Goal: Check status: Check status

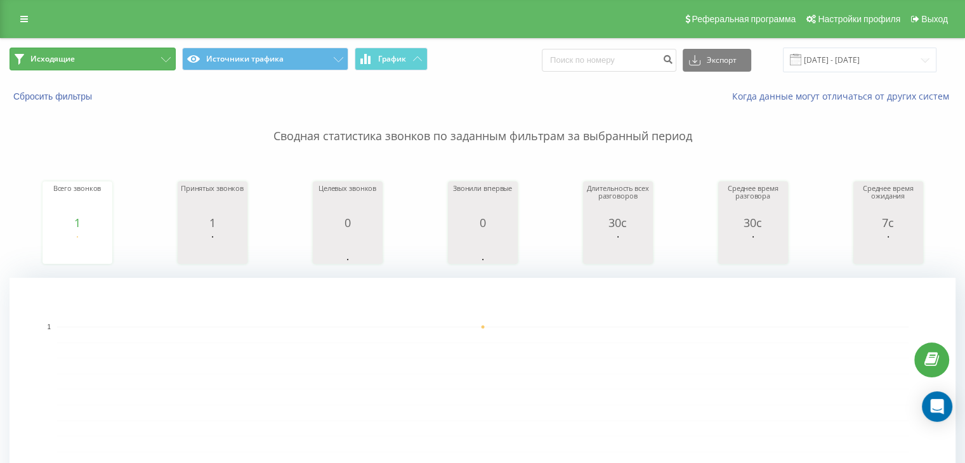
click at [162, 67] on button "Исходящие" at bounding box center [93, 59] width 166 height 23
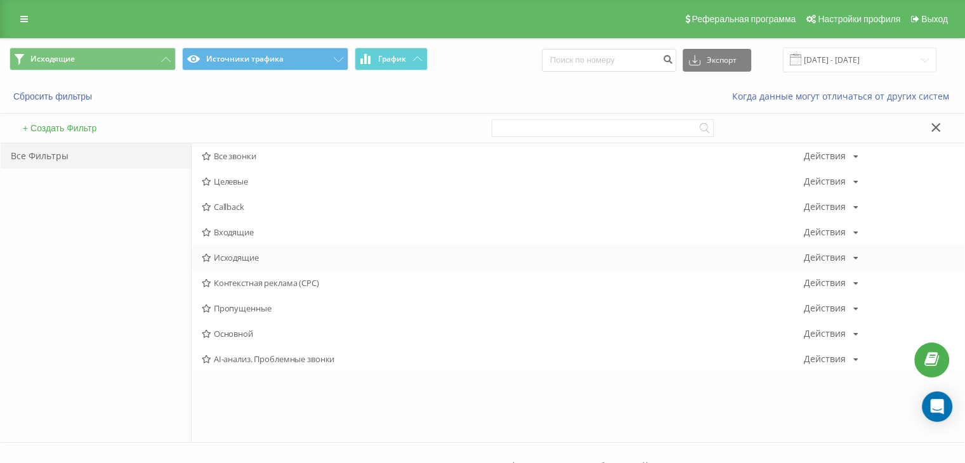
click at [236, 259] on span "Исходящие" at bounding box center [503, 257] width 602 height 9
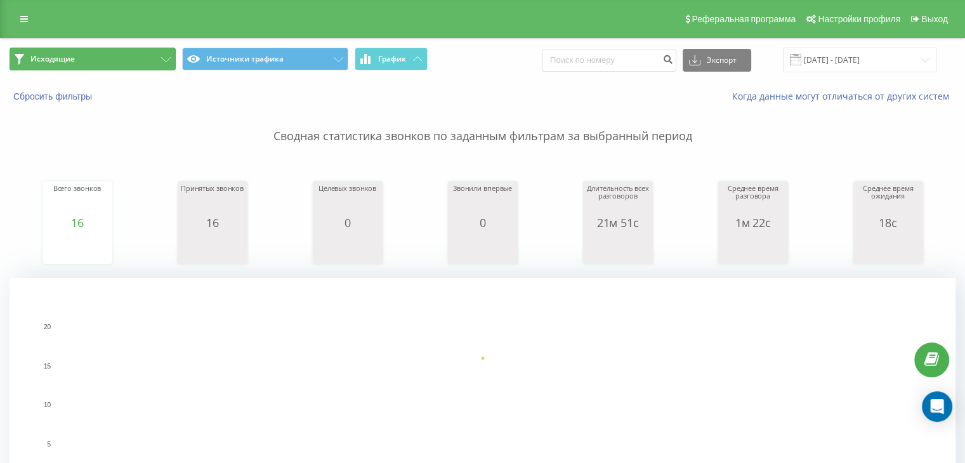
drag, startPoint x: 145, startPoint y: 56, endPoint x: 162, endPoint y: 93, distance: 40.3
click at [145, 57] on button "Исходящие" at bounding box center [93, 59] width 166 height 23
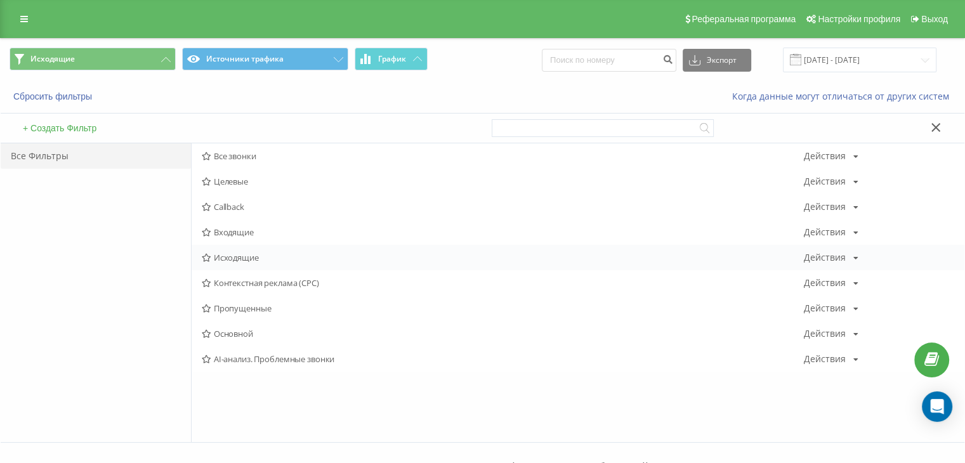
click at [259, 261] on span "Исходящие" at bounding box center [503, 257] width 602 height 9
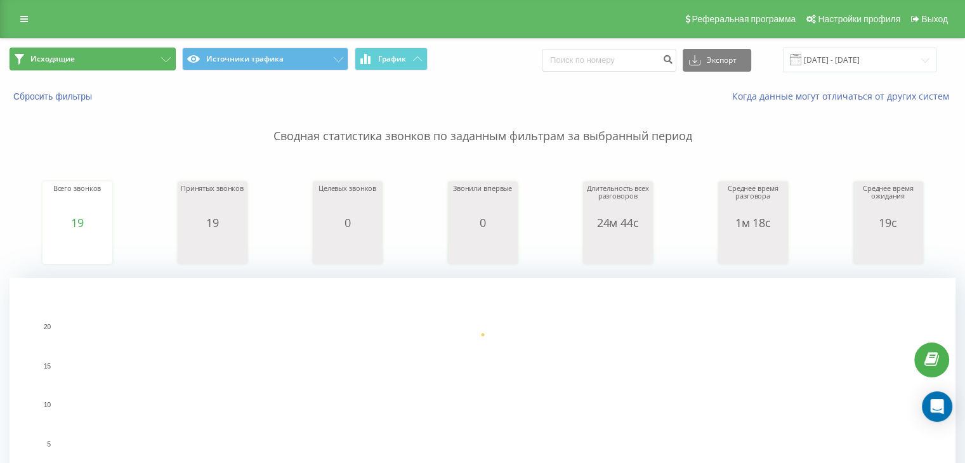
click at [171, 62] on button "Исходящие" at bounding box center [93, 59] width 166 height 23
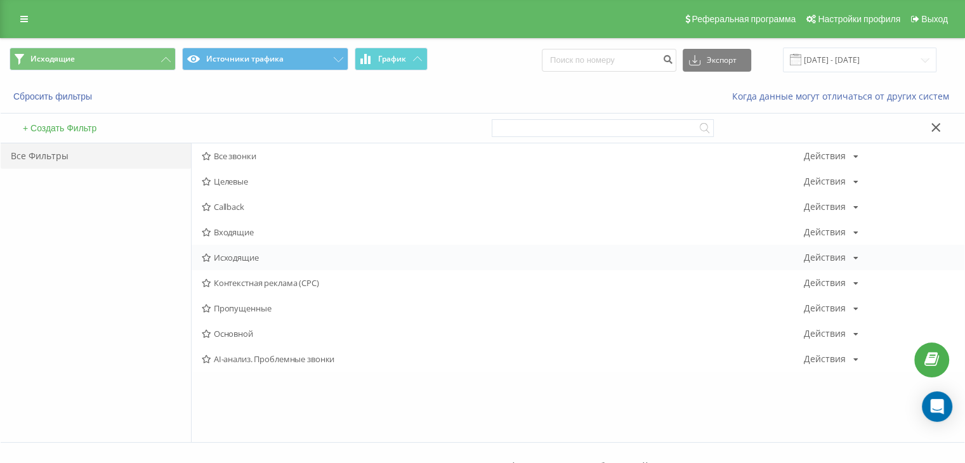
click at [251, 256] on span "Исходящие" at bounding box center [503, 257] width 602 height 9
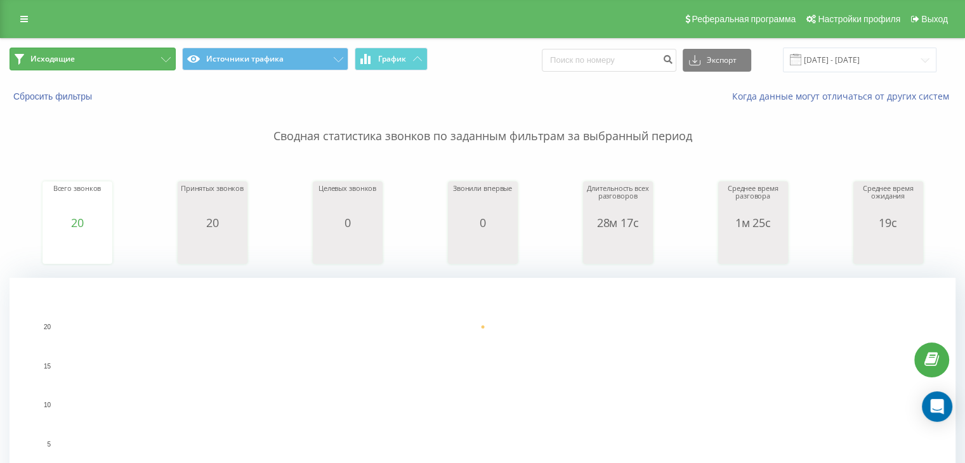
click at [155, 63] on button "Исходящие" at bounding box center [93, 59] width 166 height 23
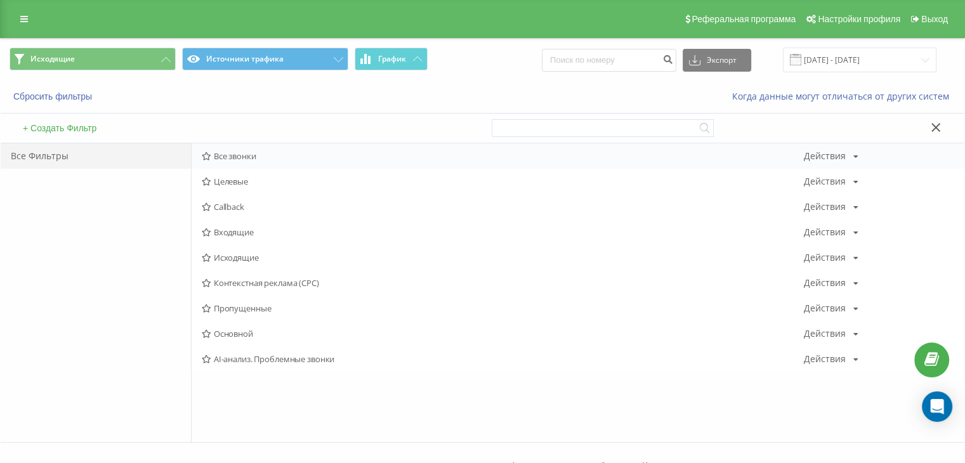
click at [242, 148] on div "Все звонки Действия Редактировать Копировать Удалить По умолчанию Поделиться" at bounding box center [578, 155] width 772 height 25
click at [242, 158] on span "Все звонки" at bounding box center [503, 156] width 602 height 9
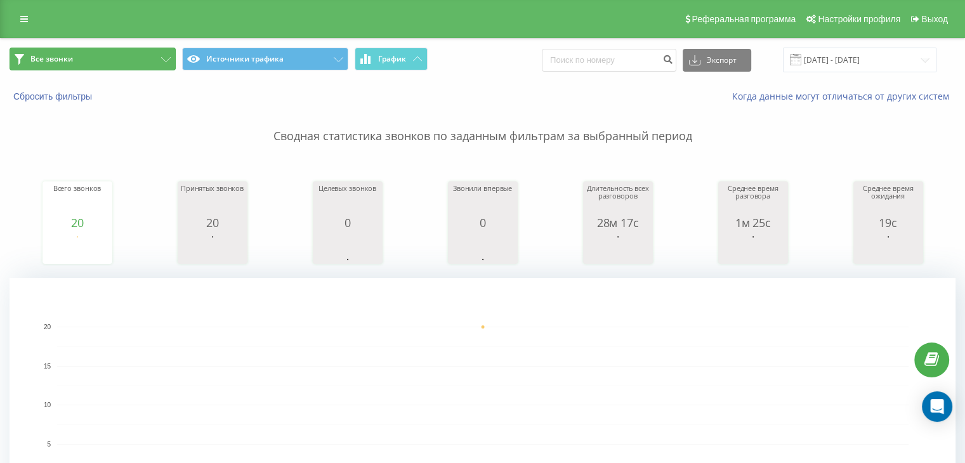
click at [167, 63] on button "Все звонки" at bounding box center [93, 59] width 166 height 23
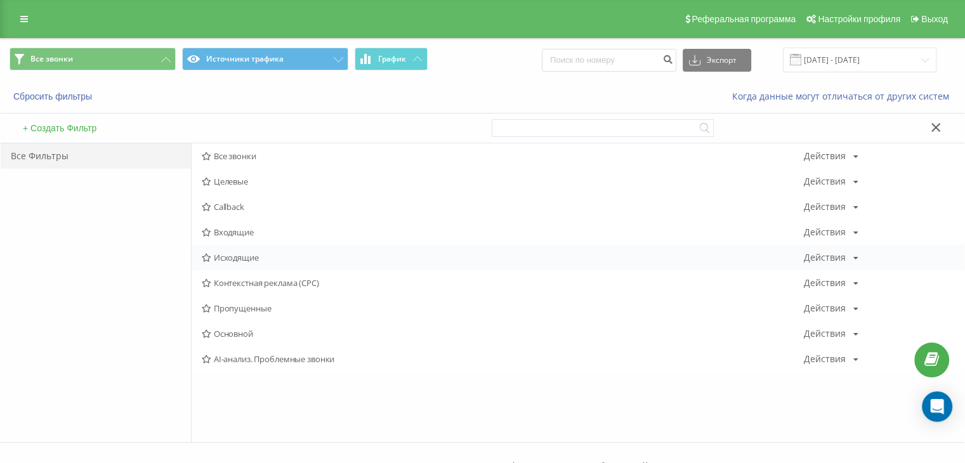
click at [241, 264] on div "Исходящие Действия Редактировать Копировать Удалить По умолчанию Поделиться" at bounding box center [578, 257] width 772 height 25
click at [241, 259] on span "Исходящие" at bounding box center [503, 257] width 602 height 9
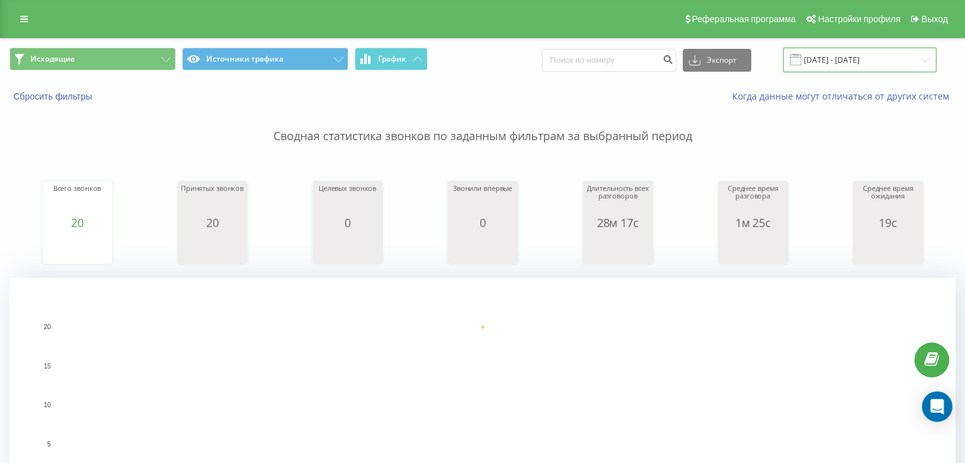
click at [870, 59] on input "[DATE] - [DATE]" at bounding box center [859, 60] width 153 height 25
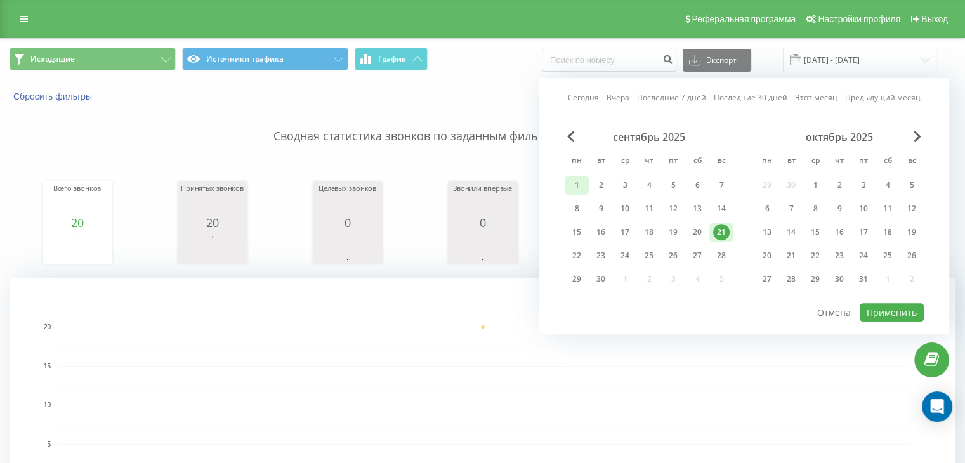
click at [576, 186] on div "1" at bounding box center [576, 185] width 16 height 16
drag, startPoint x: 719, startPoint y: 233, endPoint x: 818, endPoint y: 282, distance: 109.8
click at [720, 234] on div "21" at bounding box center [721, 232] width 16 height 16
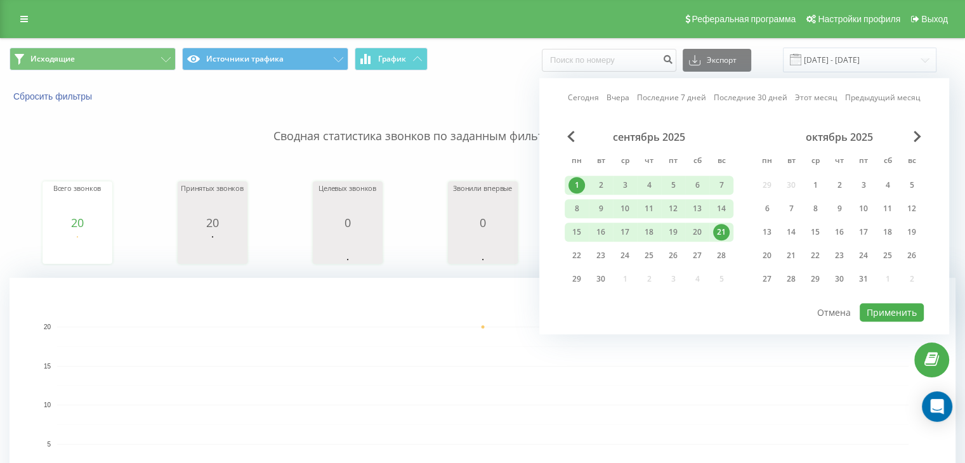
click at [885, 302] on div at bounding box center [743, 302] width 359 height 1
click at [883, 308] on button "Применить" at bounding box center [891, 312] width 64 height 18
type input "[DATE] - [DATE]"
